Goal: Task Accomplishment & Management: Manage account settings

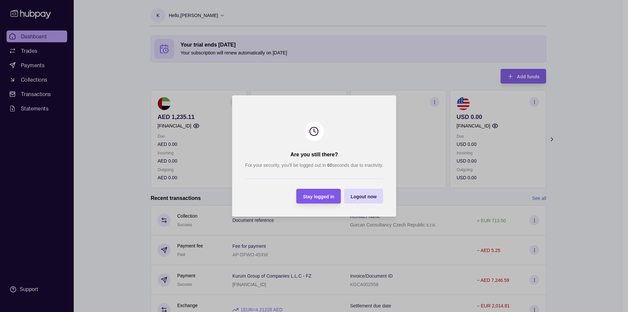
click at [327, 196] on span "Stay logged in" at bounding box center [318, 196] width 31 height 5
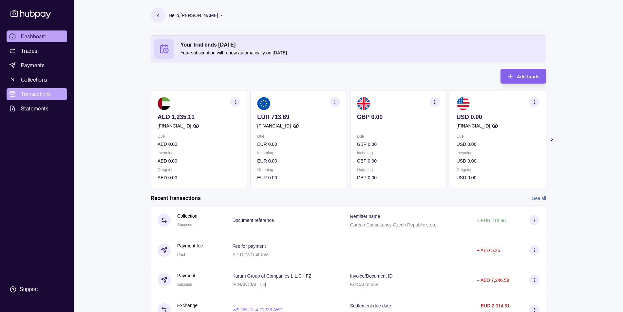
click at [34, 94] on span "Transactions" at bounding box center [36, 94] width 30 height 8
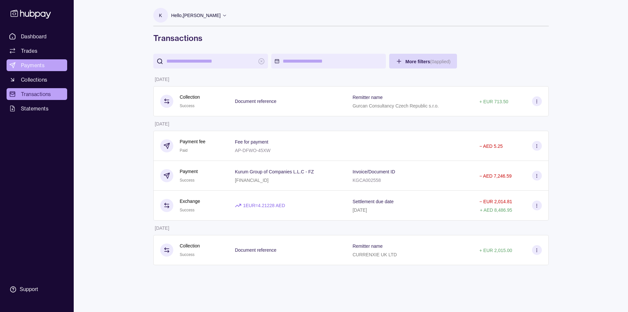
click at [37, 65] on span "Payments" at bounding box center [33, 65] width 24 height 8
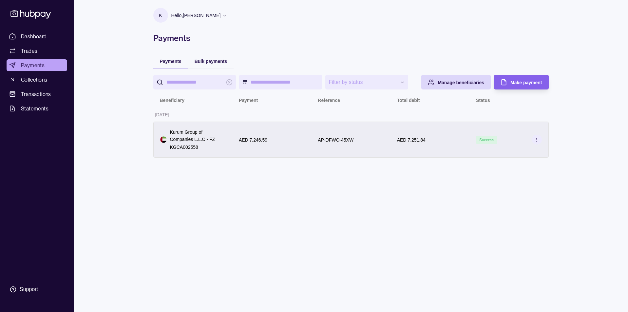
click at [207, 149] on p "KGCA002558" at bounding box center [198, 146] width 56 height 7
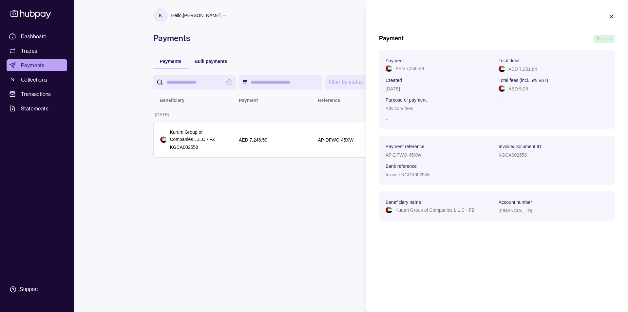
click at [612, 14] on icon "button" at bounding box center [611, 16] width 7 height 7
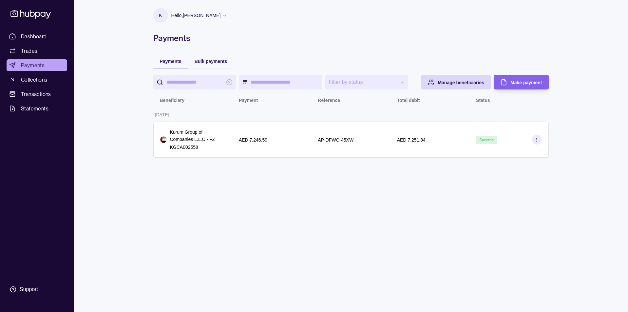
click at [193, 16] on p "Hello, [PERSON_NAME]" at bounding box center [195, 15] width 49 height 7
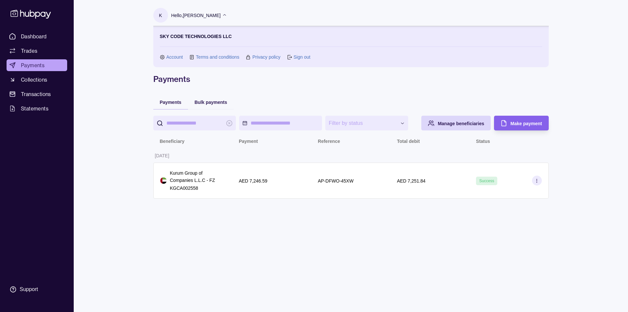
click at [174, 55] on link "Account" at bounding box center [174, 56] width 17 height 7
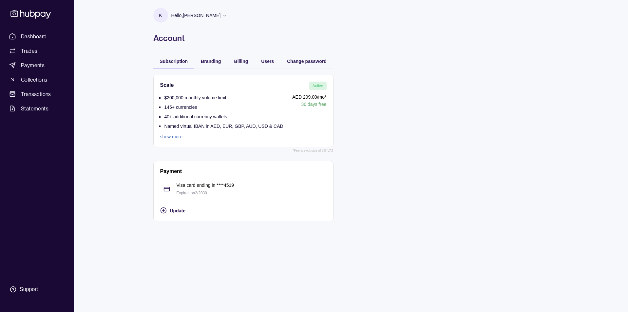
click at [218, 62] on span "Branding" at bounding box center [211, 61] width 20 height 5
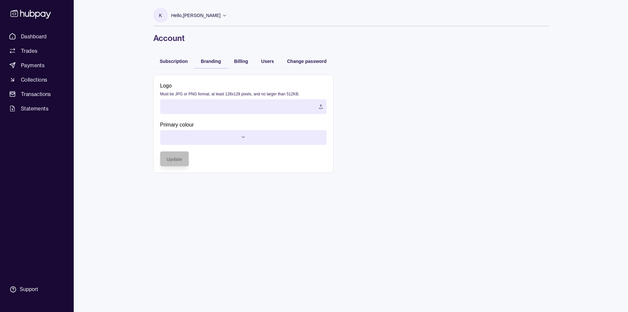
click at [209, 104] on label at bounding box center [243, 106] width 166 height 15
click at [232, 138] on html "Dashboard Trades Payments Collections Transactions Statements Support K Hello, …" at bounding box center [314, 156] width 628 height 312
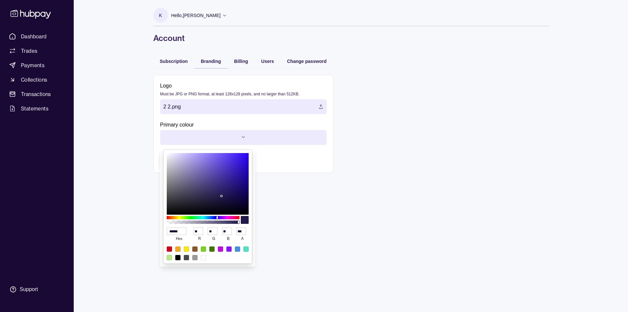
type input "******"
type input "**"
click at [222, 197] on div at bounding box center [221, 196] width 1 height 1
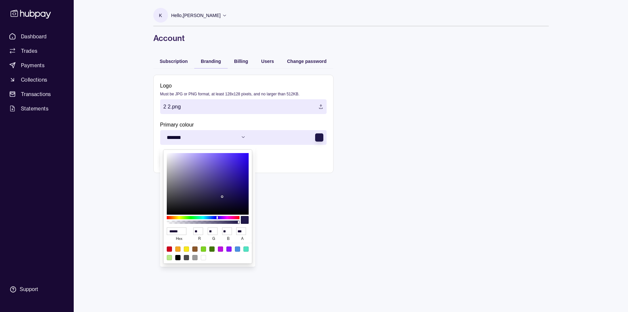
click at [284, 204] on html "Dashboard Trades Payments Collections Transactions Statements Support K Hello, …" at bounding box center [314, 156] width 628 height 312
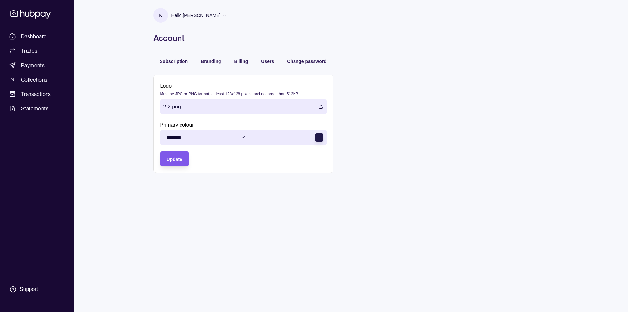
click at [182, 160] on section "Update" at bounding box center [174, 158] width 28 height 15
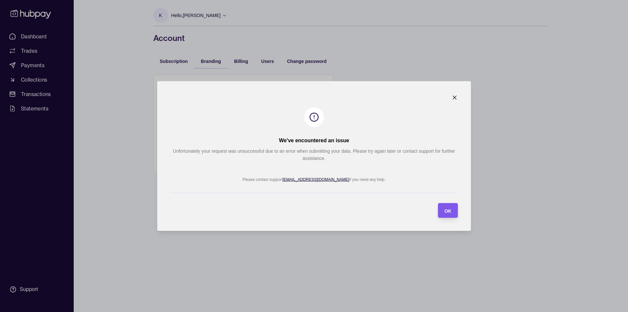
click at [452, 211] on section "OK" at bounding box center [448, 210] width 20 height 15
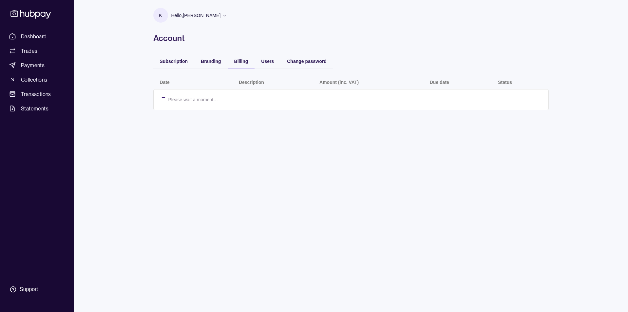
click at [235, 61] on span "Billing" at bounding box center [241, 61] width 14 height 5
click at [257, 61] on div "button" at bounding box center [254, 60] width 5 height 5
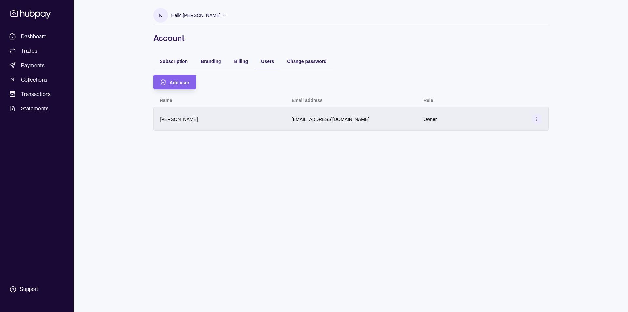
click at [538, 119] on icon at bounding box center [536, 119] width 5 height 5
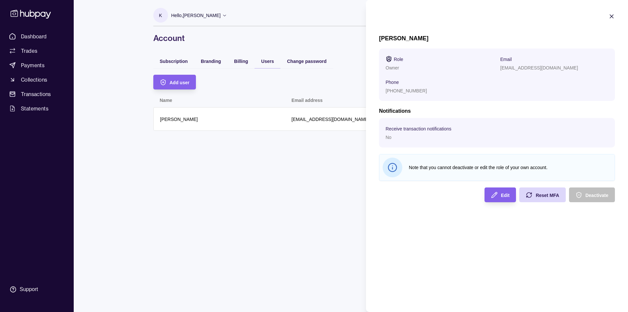
click at [612, 17] on icon "button" at bounding box center [611, 16] width 3 height 3
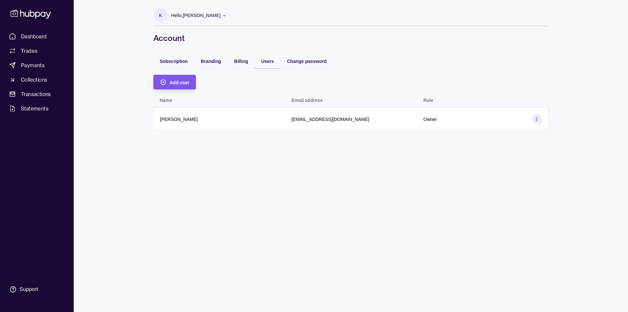
click at [174, 81] on span "Add user" at bounding box center [180, 82] width 20 height 5
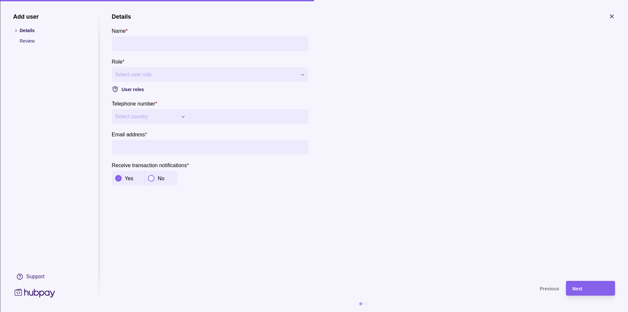
click at [144, 312] on div "**********" at bounding box center [314, 312] width 628 height 0
type input "**********"
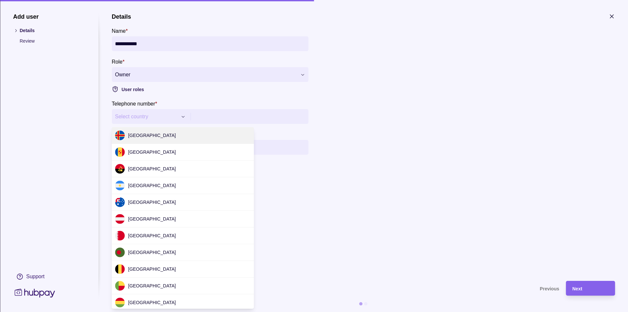
click at [170, 312] on div "**********" at bounding box center [314, 312] width 628 height 0
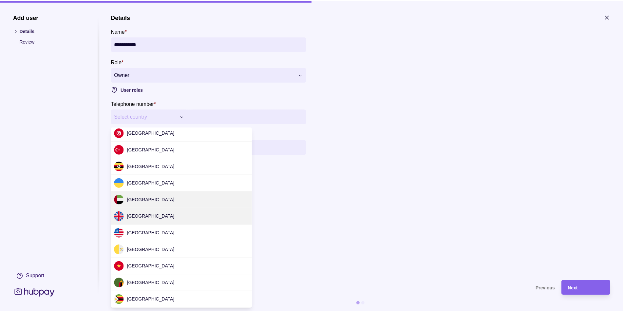
scroll to position [1959, 0]
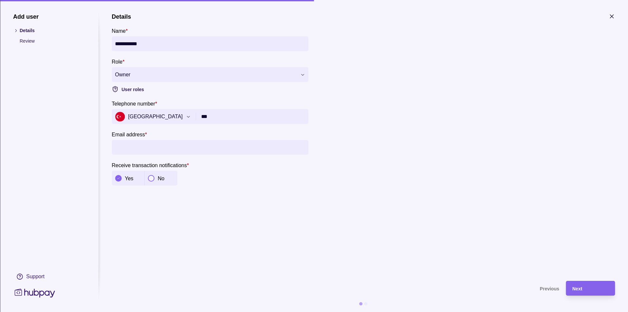
click at [224, 116] on input "***" at bounding box center [253, 116] width 104 height 15
type input "**********"
click at [250, 196] on section "**********" at bounding box center [363, 143] width 503 height 261
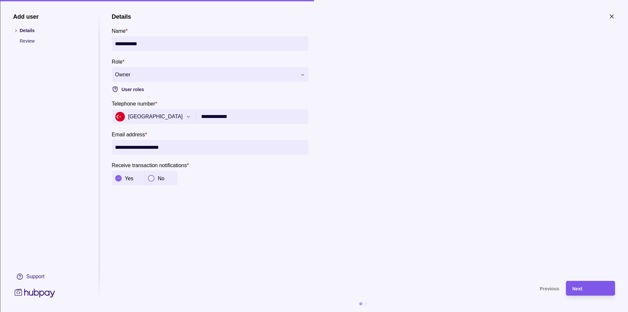
click at [588, 286] on div "Next" at bounding box center [590, 288] width 36 height 8
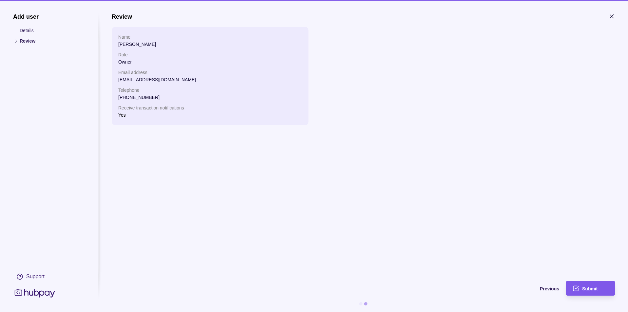
click at [595, 287] on span "Submit" at bounding box center [589, 288] width 15 height 5
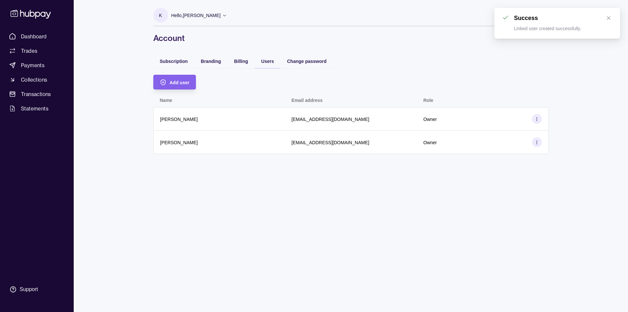
click at [453, 78] on div "Add user" at bounding box center [350, 82] width 395 height 15
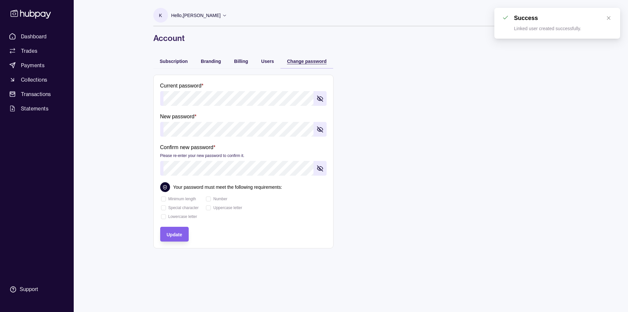
click at [301, 60] on span "Change password" at bounding box center [307, 61] width 40 height 5
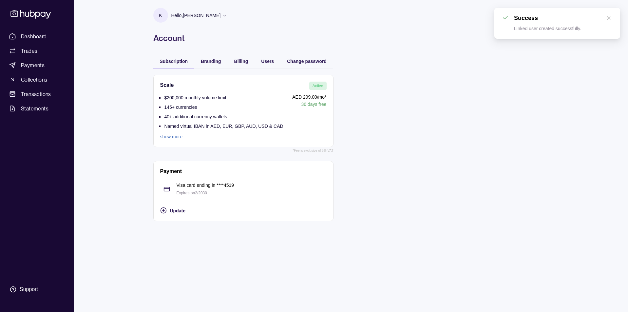
click at [169, 61] on span "Subscription" at bounding box center [174, 61] width 28 height 5
click at [34, 37] on span "Dashboard" at bounding box center [34, 36] width 26 height 8
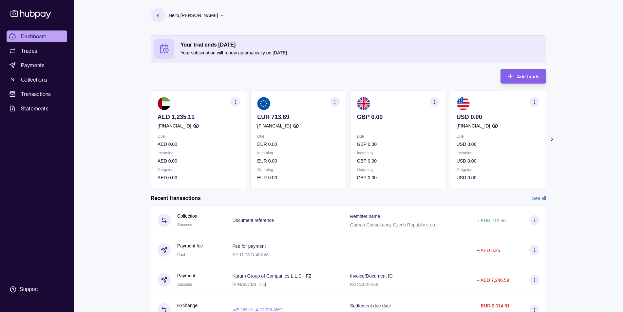
click at [371, 0] on div "K Hello, [PERSON_NAME] SKY CODE TECHNOLOGIES LLC Account Terms and conditions P…" at bounding box center [348, 16] width 395 height 33
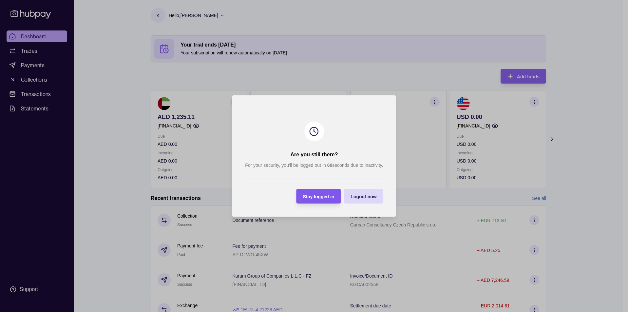
click at [322, 196] on span "Stay logged in" at bounding box center [318, 196] width 31 height 5
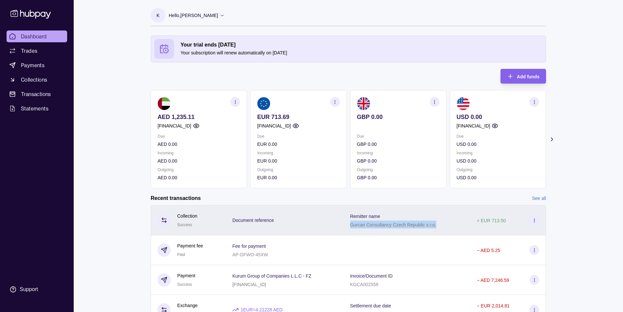
drag, startPoint x: 350, startPoint y: 225, endPoint x: 437, endPoint y: 226, distance: 86.2
click at [437, 226] on div "Remitter name Gurcan Consultancy Czech Republic s.r.o." at bounding box center [407, 220] width 114 height 16
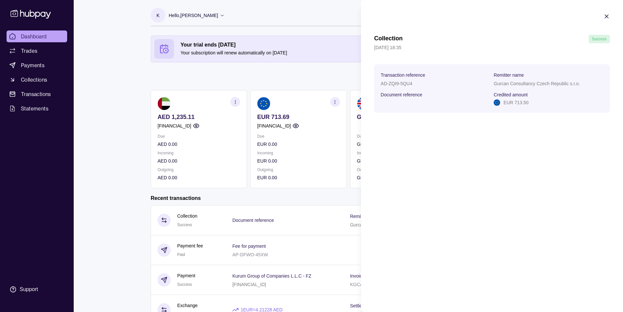
click at [515, 87] on section "Transaction reference AD-ZQI9-5QU4 Remitter name Gurcan Consultancy Czech Repub…" at bounding box center [492, 88] width 223 height 35
click at [517, 85] on p "Gurcan Consultancy Czech Republic s.r.o." at bounding box center [537, 83] width 86 height 5
copy p "Gurcan Consultancy Czech Republic s.r.o."
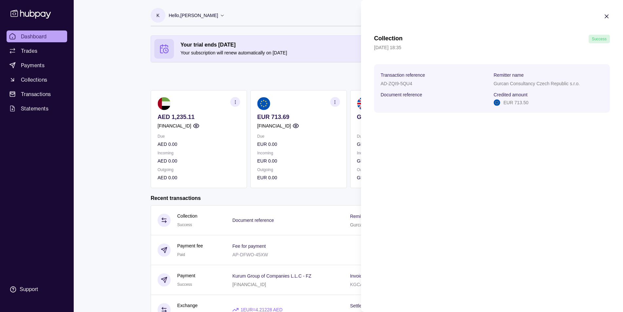
click at [232, 83] on html "Dashboard Trades Payments Collections Transactions Statements Support K Hello, …" at bounding box center [311, 187] width 623 height 375
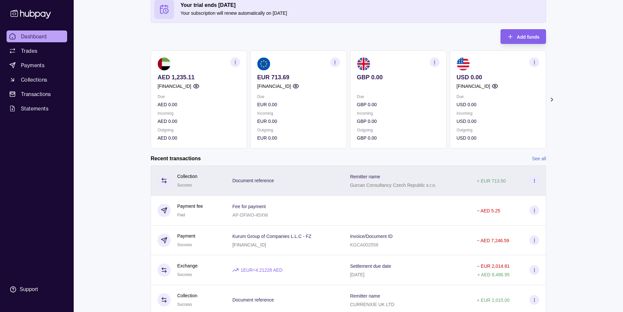
scroll to position [64, 0]
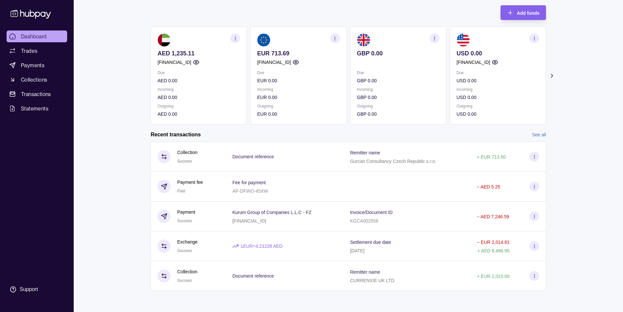
click at [378, 220] on p "KGCA002558" at bounding box center [364, 220] width 28 height 5
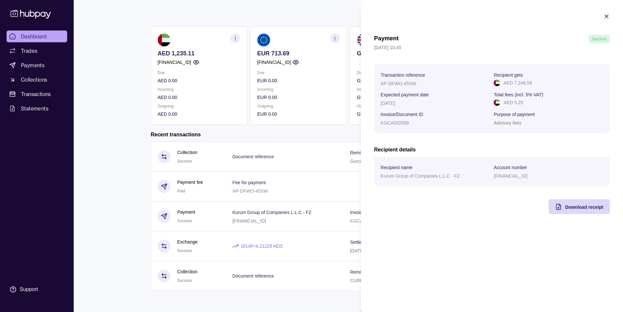
click at [399, 124] on p "KGCA002558" at bounding box center [395, 122] width 28 height 5
copy p "KGCA002558"
click at [606, 18] on icon "button" at bounding box center [606, 16] width 3 height 3
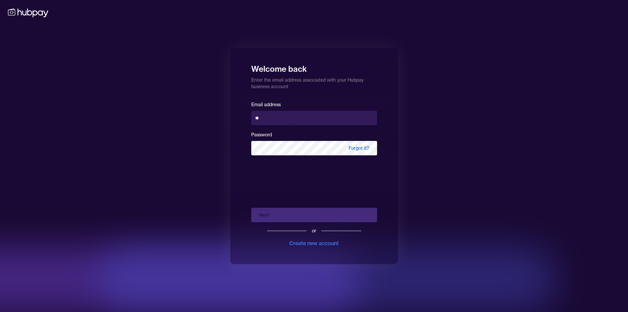
type input "*"
type input "**********"
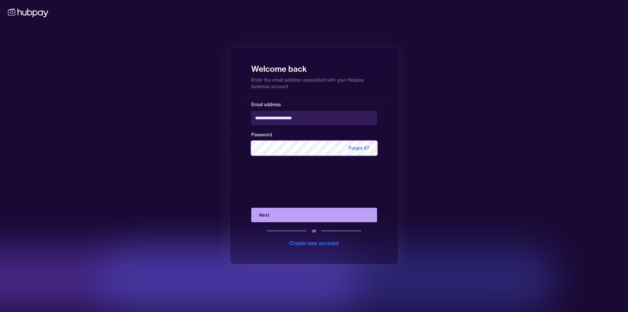
click at [314, 215] on button "Next" at bounding box center [314, 215] width 126 height 14
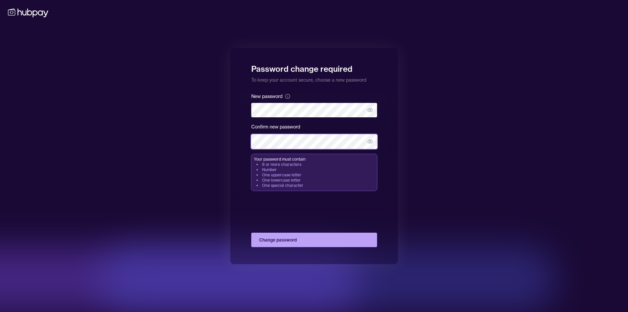
click at [314, 240] on button "Change password" at bounding box center [314, 240] width 126 height 14
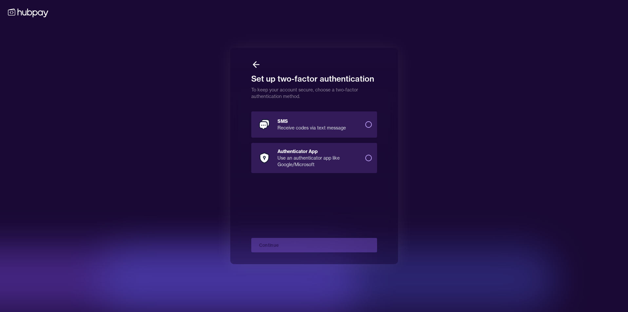
click at [347, 158] on div "Use an authenticator app like Google/Microsoft" at bounding box center [318, 161] width 83 height 13
click at [365, 158] on button "Authenticator App Use an authenticator app like Google/Microsoft" at bounding box center [368, 158] width 7 height 7
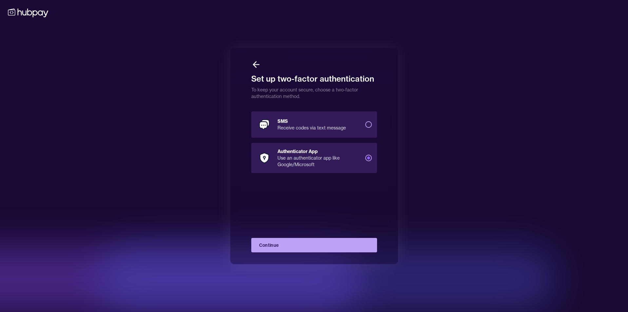
click at [319, 242] on button "Continue" at bounding box center [314, 245] width 126 height 14
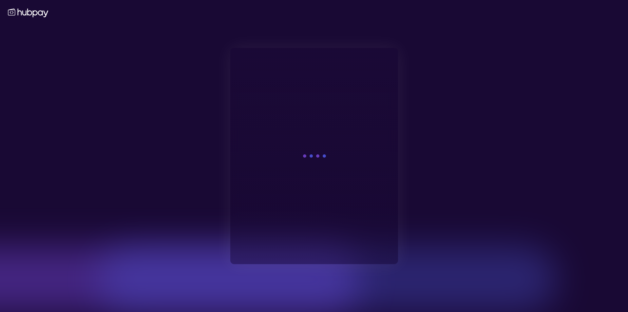
click at [255, 208] on div at bounding box center [314, 156] width 126 height 193
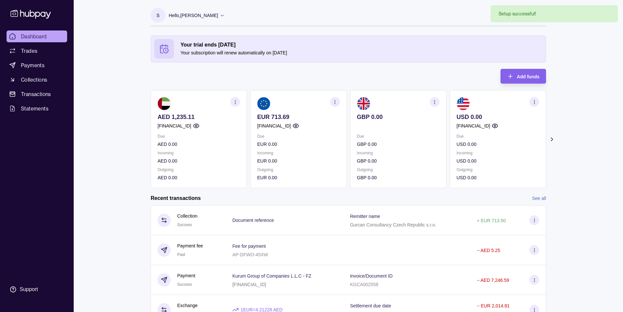
click at [210, 15] on p "Hello, Sezer AKSOY" at bounding box center [193, 15] width 49 height 7
click at [220, 17] on icon at bounding box center [222, 15] width 5 height 5
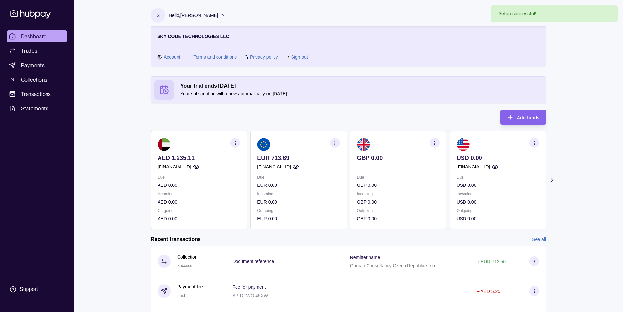
click at [208, 16] on p "Hello, Sezer AKSOY" at bounding box center [193, 15] width 49 height 7
